Goal: Information Seeking & Learning: Learn about a topic

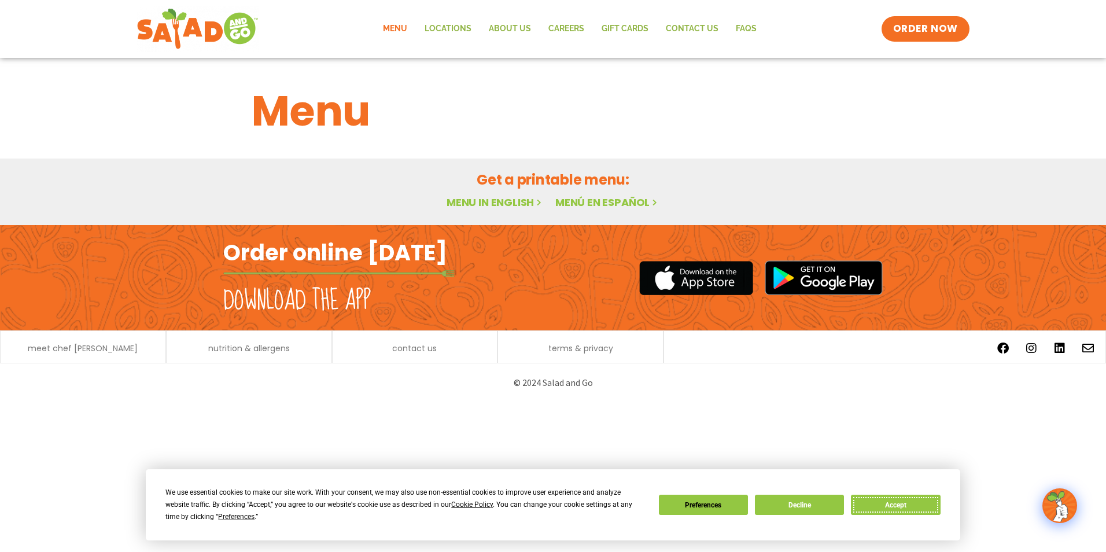
click at [916, 501] on button "Accept" at bounding box center [895, 504] width 89 height 20
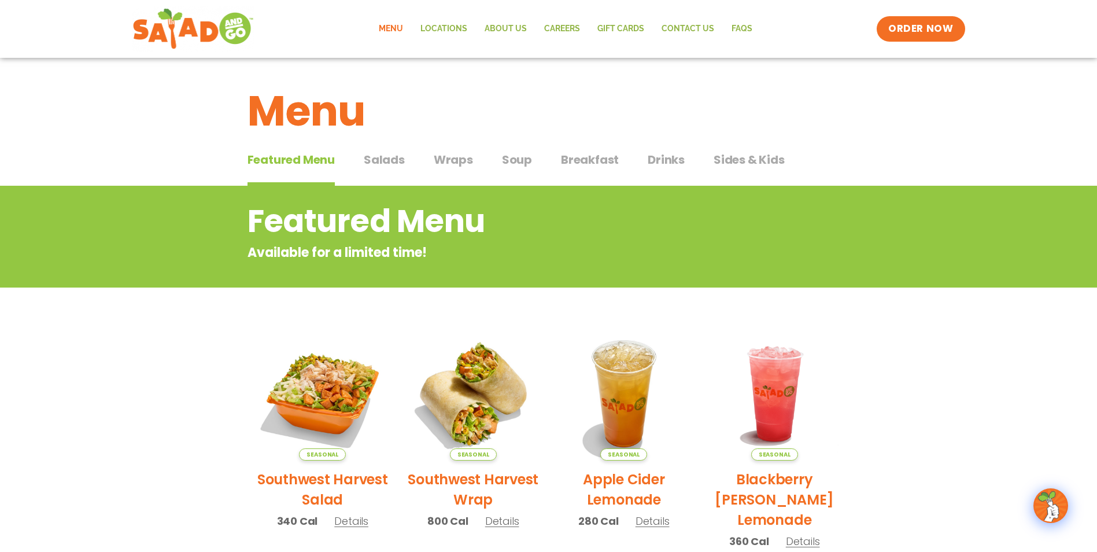
click at [390, 161] on span "Salads" at bounding box center [384, 159] width 41 height 17
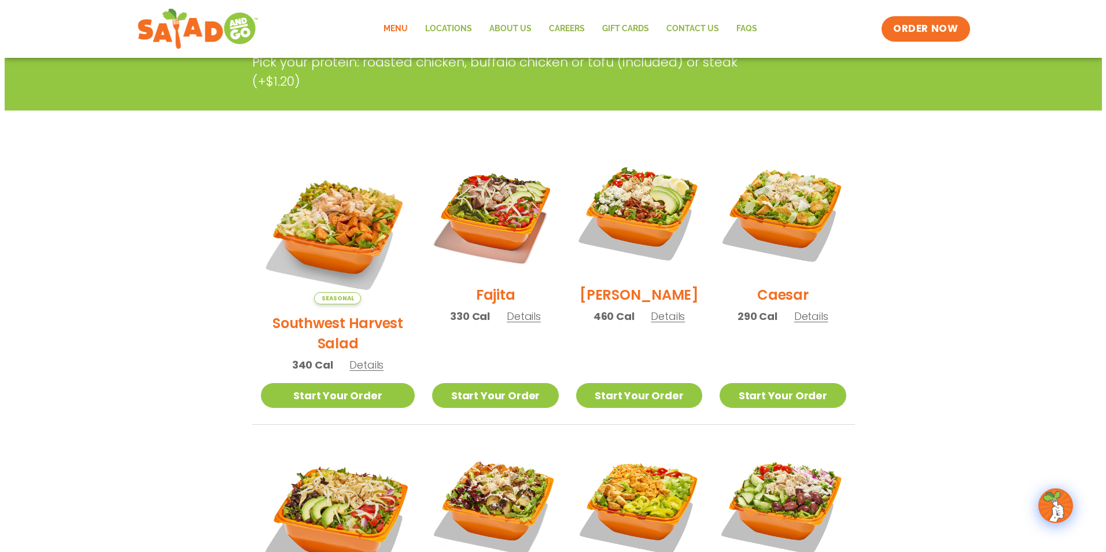
scroll to position [173, 0]
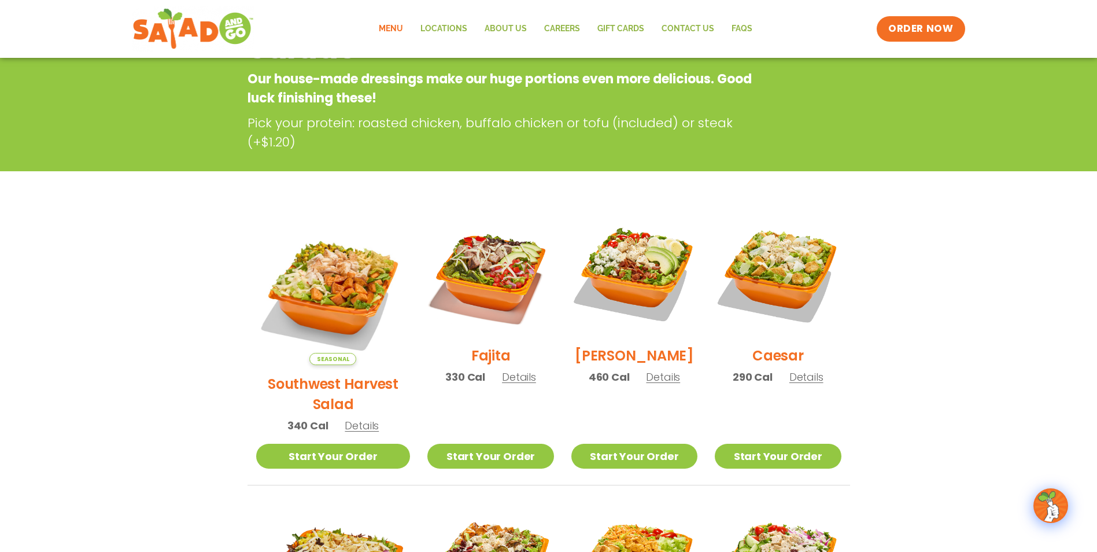
click at [341, 374] on h2 "Southwest Harvest Salad" at bounding box center [333, 394] width 154 height 40
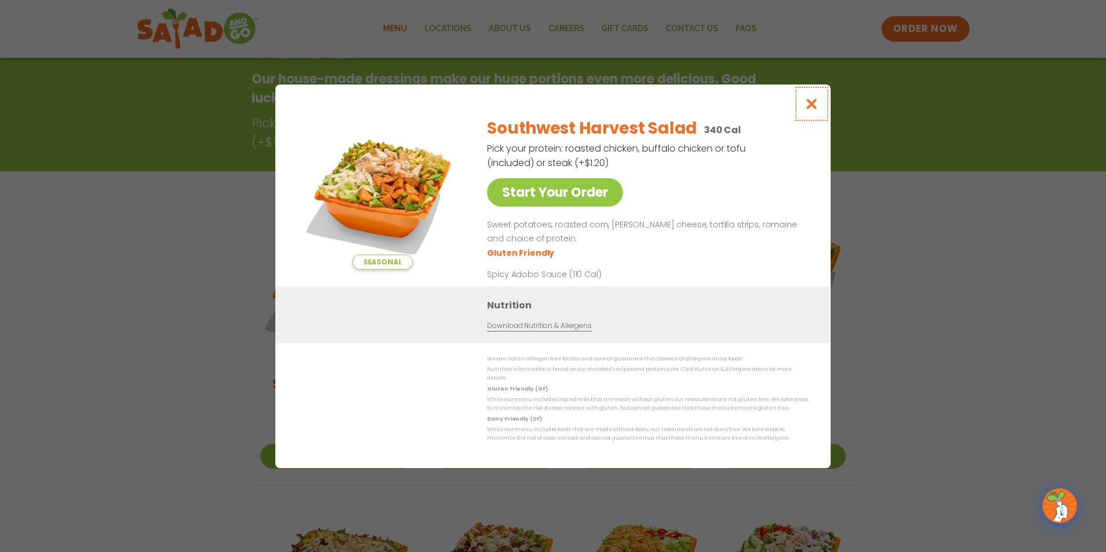
click at [812, 105] on icon "Close modal" at bounding box center [811, 104] width 14 height 12
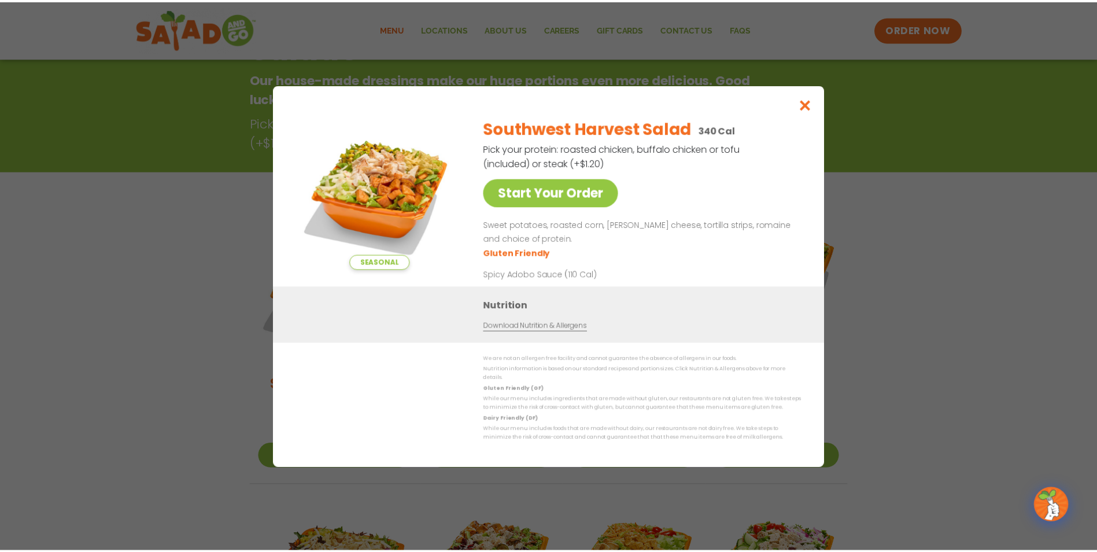
scroll to position [186, 0]
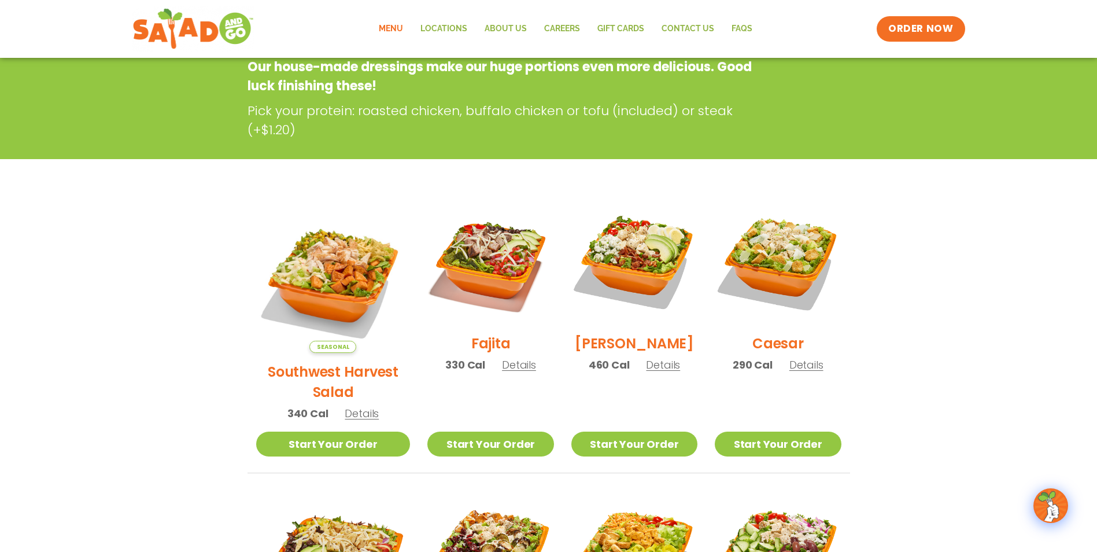
drag, startPoint x: 653, startPoint y: 249, endPoint x: 712, endPoint y: 246, distance: 59.0
click at [654, 249] on img at bounding box center [634, 261] width 126 height 126
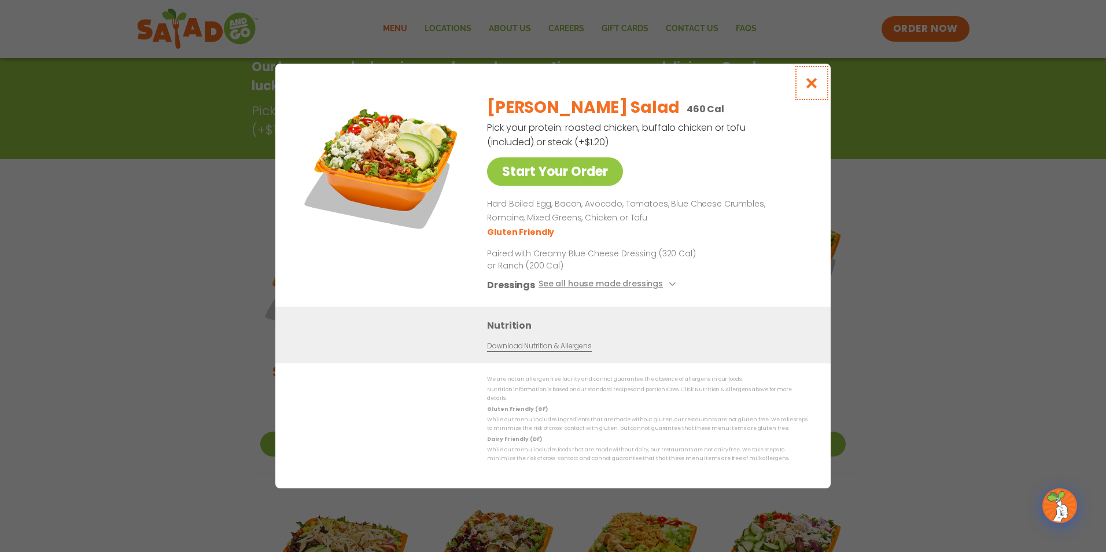
click at [821, 83] on button "Close modal" at bounding box center [812, 83] width 38 height 39
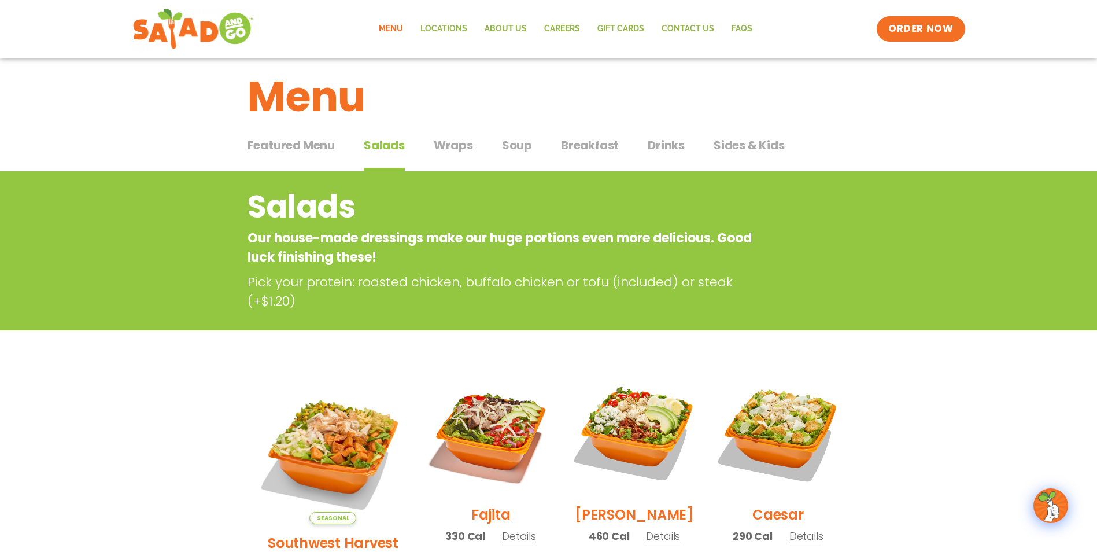
scroll to position [12, 0]
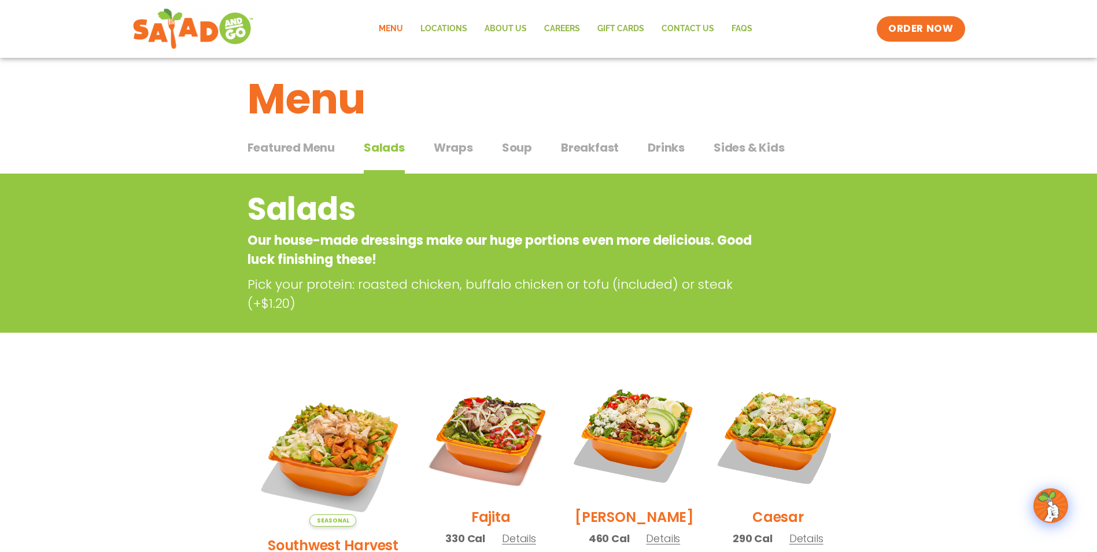
drag, startPoint x: 464, startPoint y: 144, endPoint x: 832, endPoint y: 153, distance: 368.5
click at [831, 153] on div "Featured Menu Featured Menu Salads Salads Wraps Wraps Soup Soup Breakfast Break…" at bounding box center [549, 154] width 603 height 39
click at [751, 149] on span "Sides & Kids" at bounding box center [749, 147] width 71 height 17
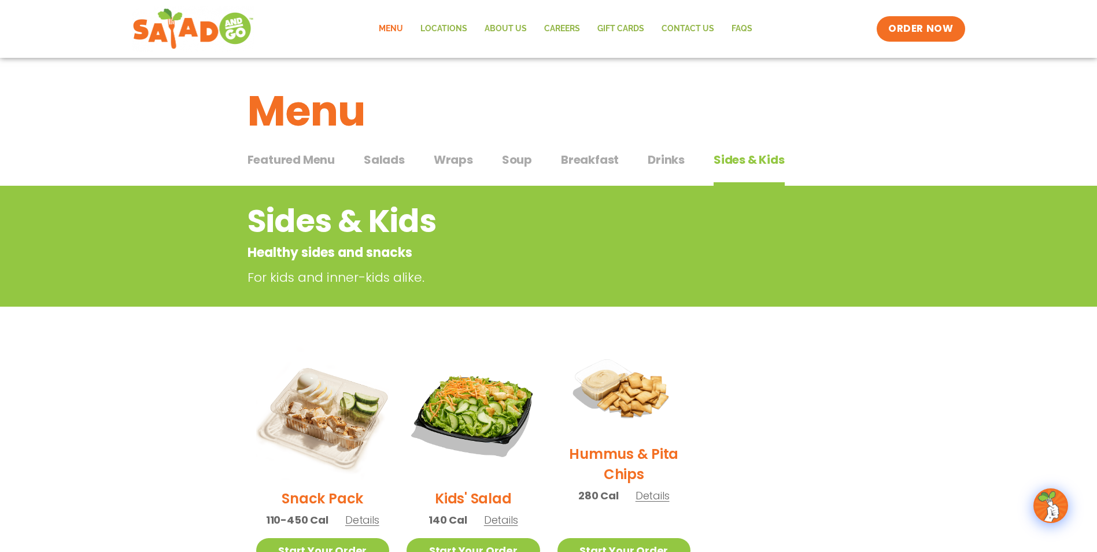
click at [591, 158] on span "Breakfast" at bounding box center [590, 159] width 58 height 17
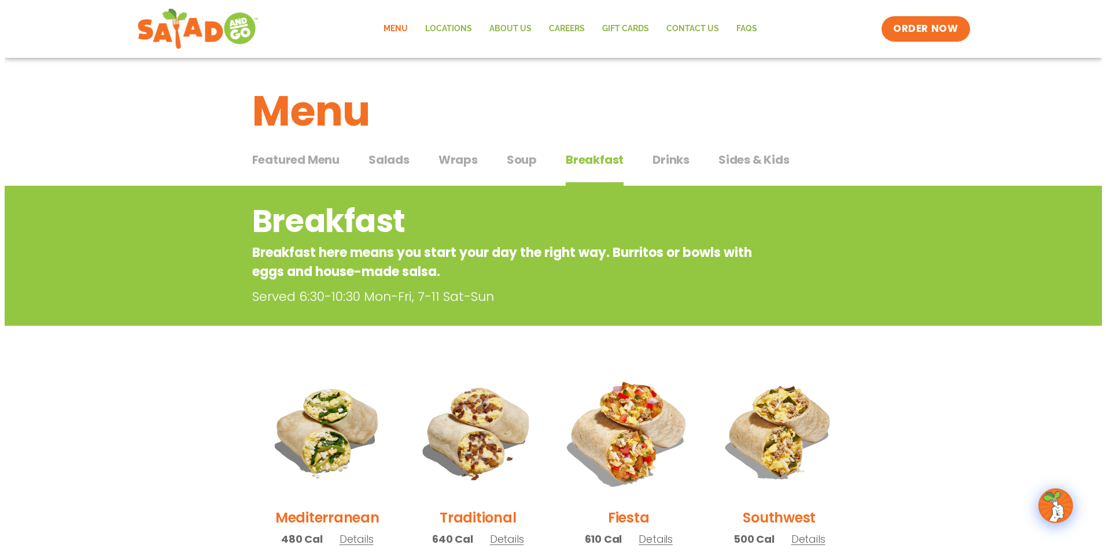
scroll to position [58, 0]
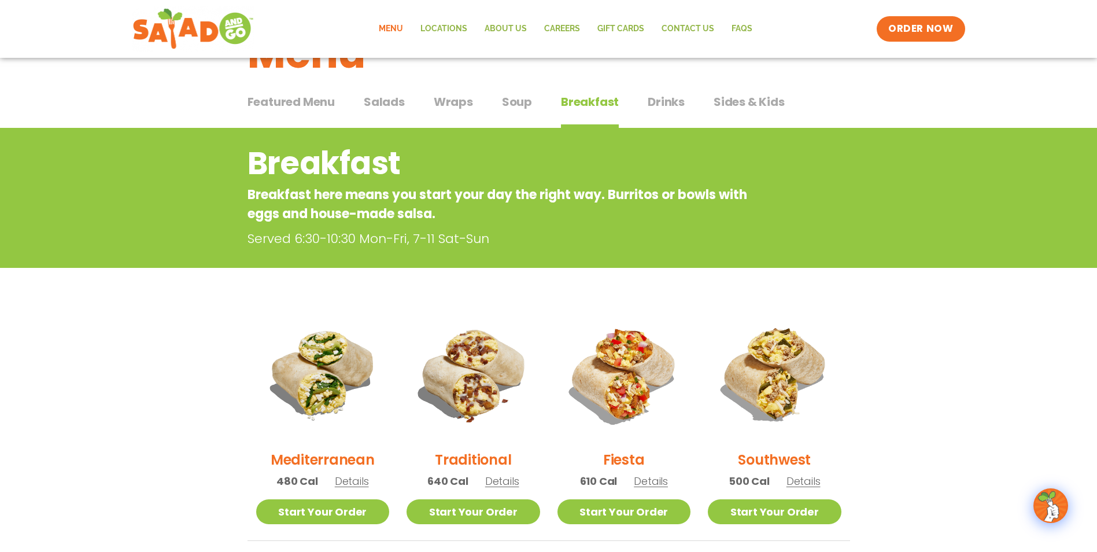
click at [651, 481] on span "Details" at bounding box center [651, 481] width 34 height 14
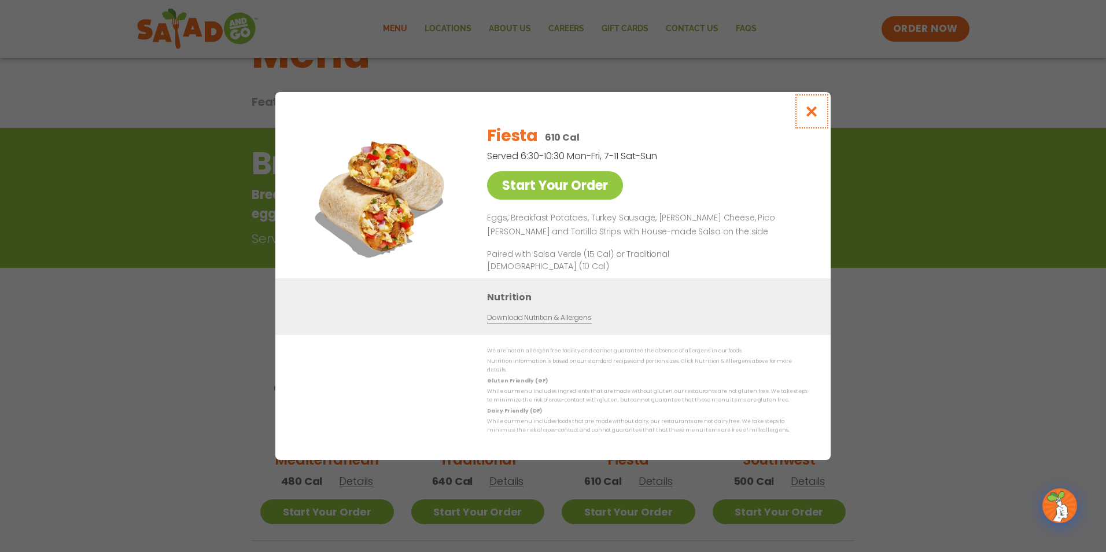
click at [812, 117] on icon "Close modal" at bounding box center [811, 111] width 14 height 12
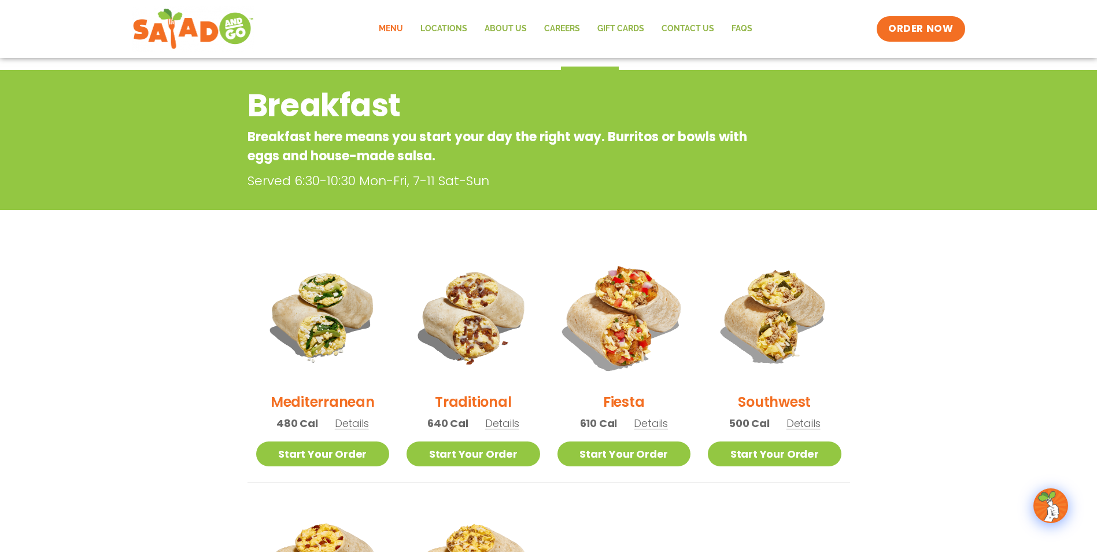
scroll to position [0, 0]
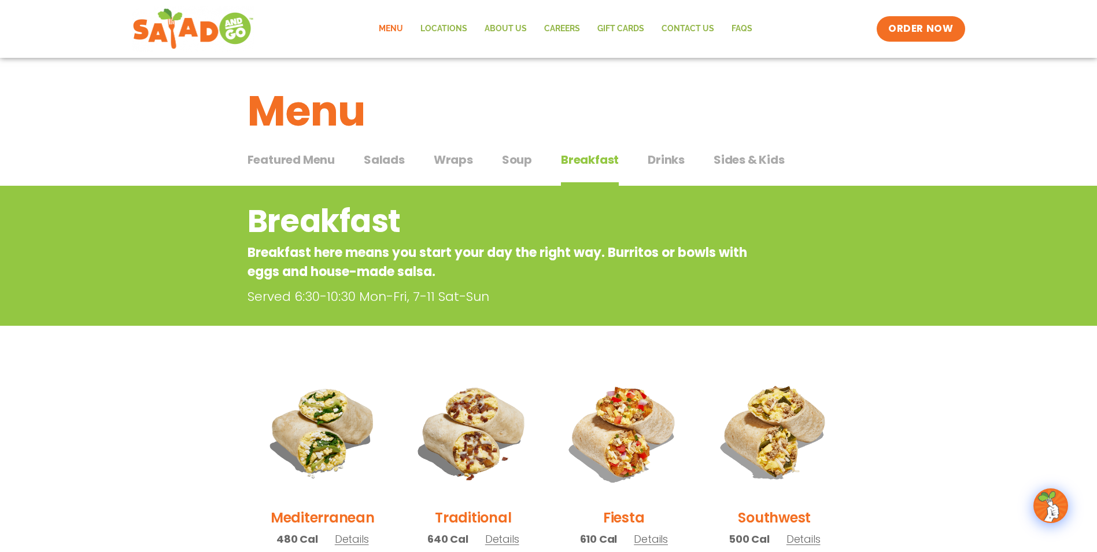
click at [444, 162] on span "Wraps" at bounding box center [453, 159] width 39 height 17
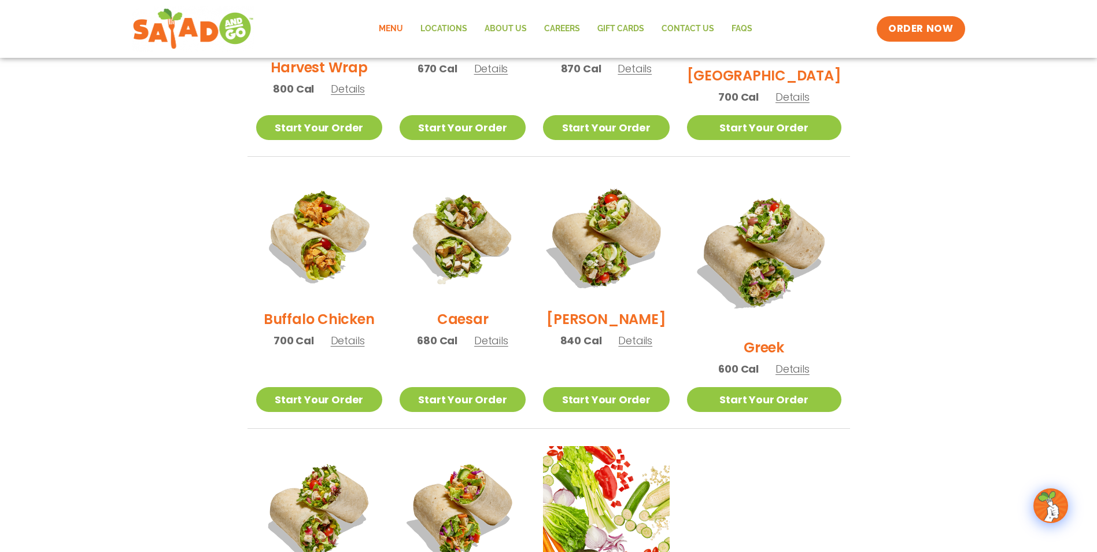
scroll to position [405, 0]
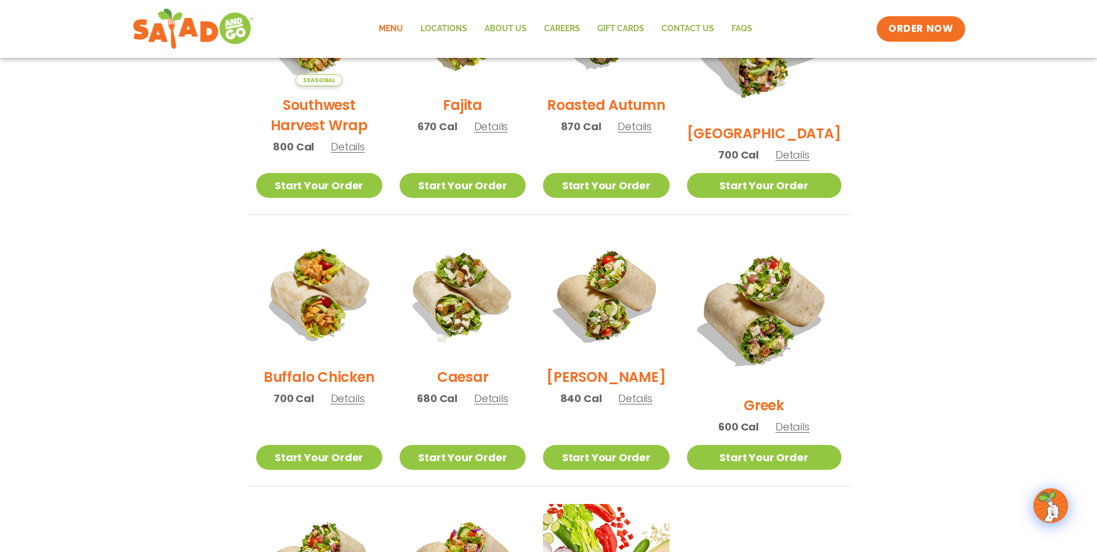
click at [963, 123] on section "Wraps Any salad can be a wrap, it’s menu magic. Pick your protein: roasted chic…" at bounding box center [548, 255] width 1097 height 949
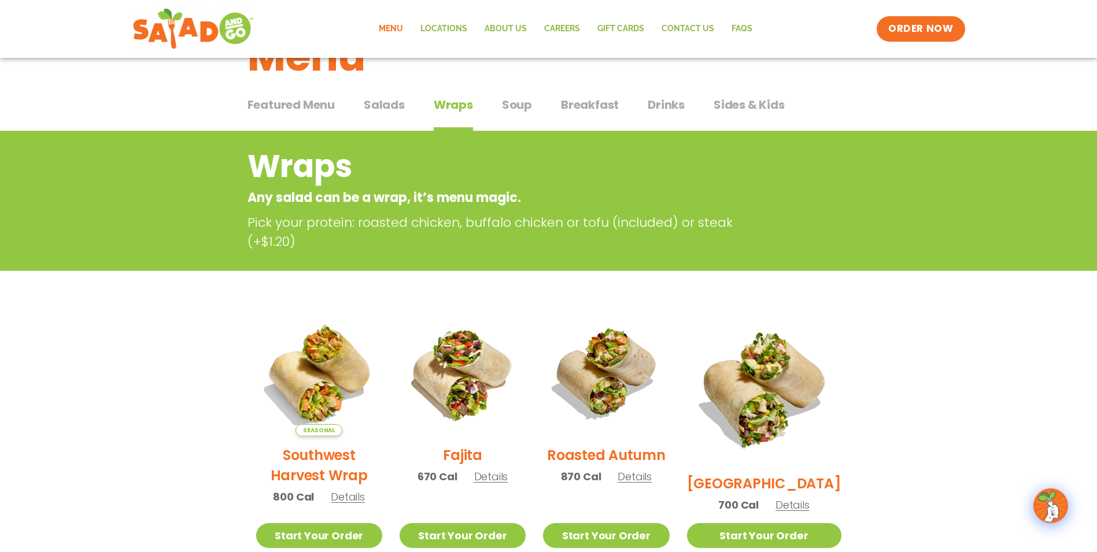
scroll to position [0, 0]
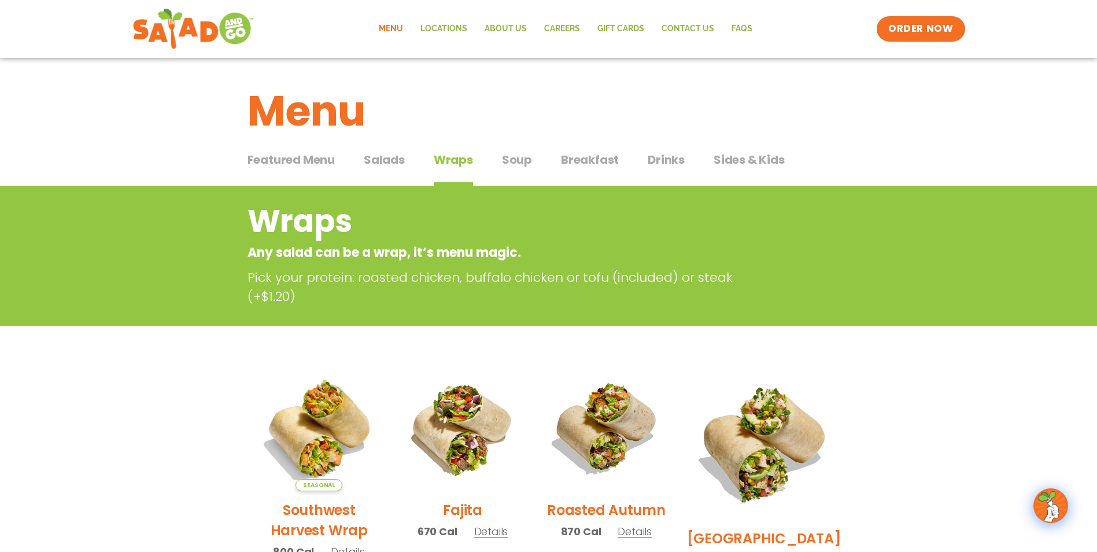
click at [667, 155] on span "Drinks" at bounding box center [666, 159] width 37 height 17
